Goal: Task Accomplishment & Management: Complete application form

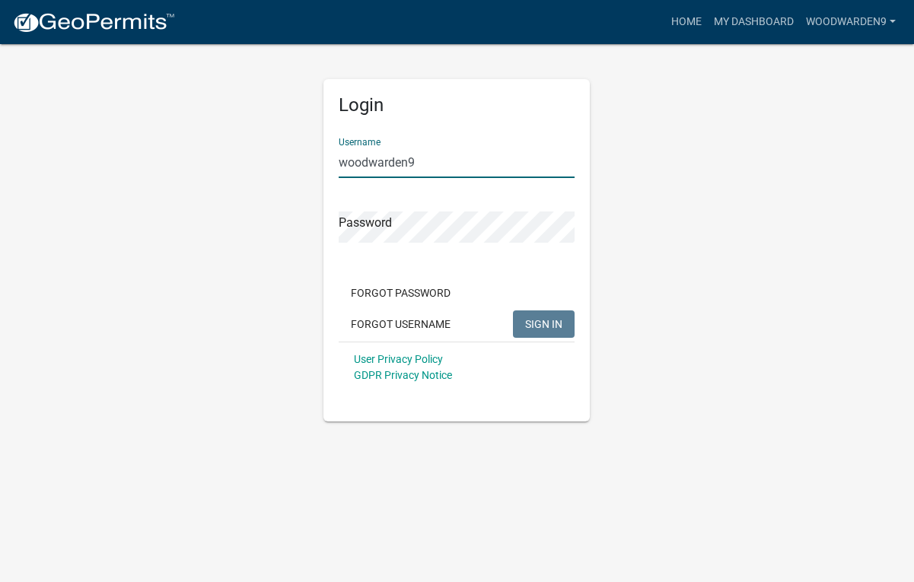
type input "woodwarden9"
click at [544, 323] on button "SIGN IN" at bounding box center [544, 324] width 62 height 27
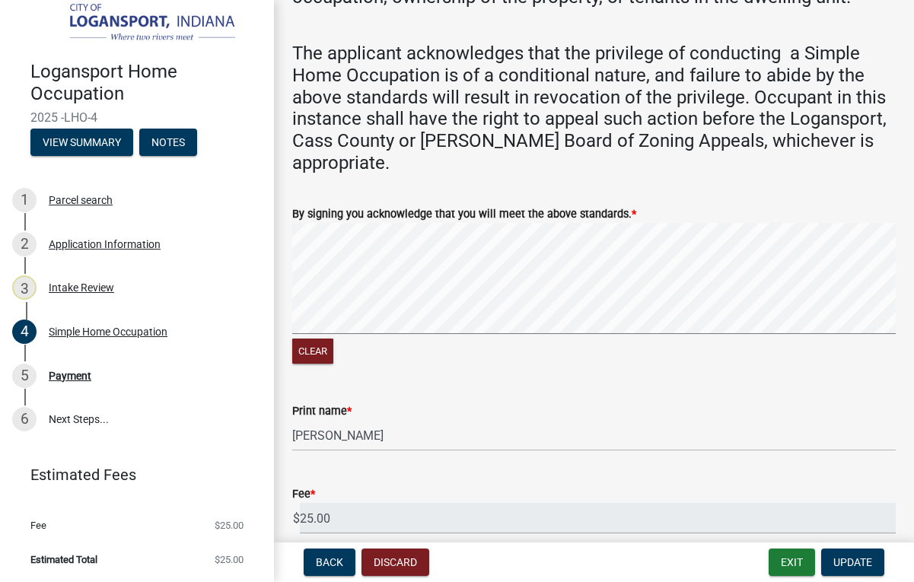
scroll to position [1390, 0]
click at [848, 559] on span "Update" at bounding box center [852, 562] width 39 height 12
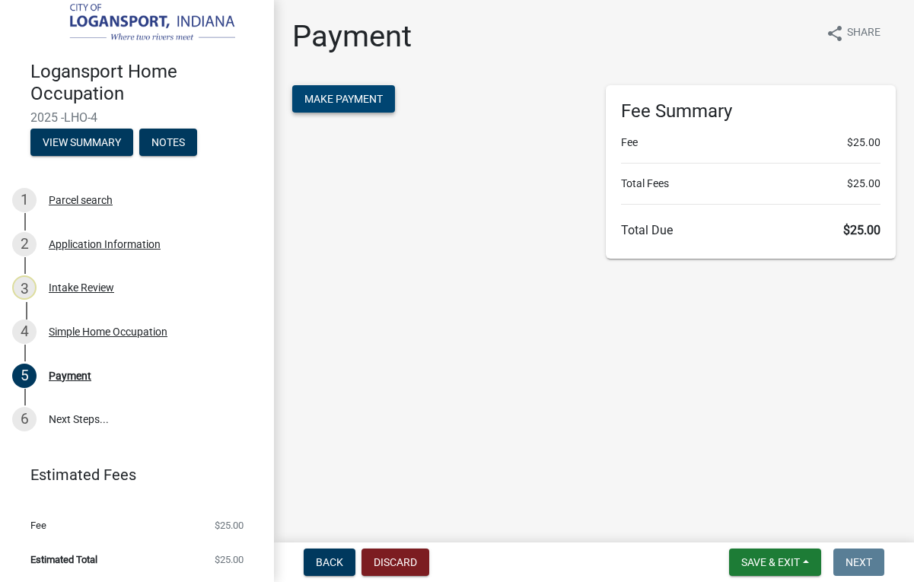
click at [322, 102] on span "Make Payment" at bounding box center [343, 99] width 78 height 12
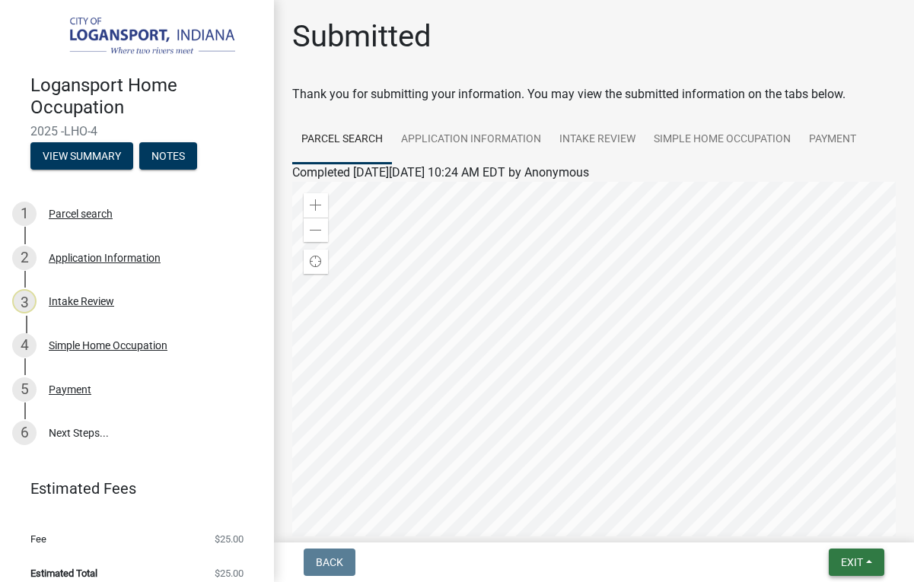
click at [846, 563] on span "Exit" at bounding box center [852, 562] width 22 height 12
click at [837, 531] on button "Save & Exit" at bounding box center [824, 523] width 122 height 37
